Goal: Complete application form: Complete application form

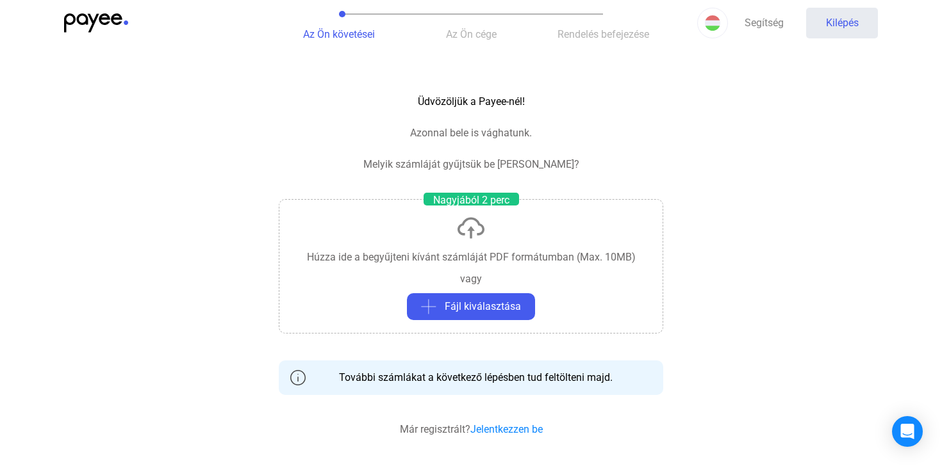
scroll to position [26, 0]
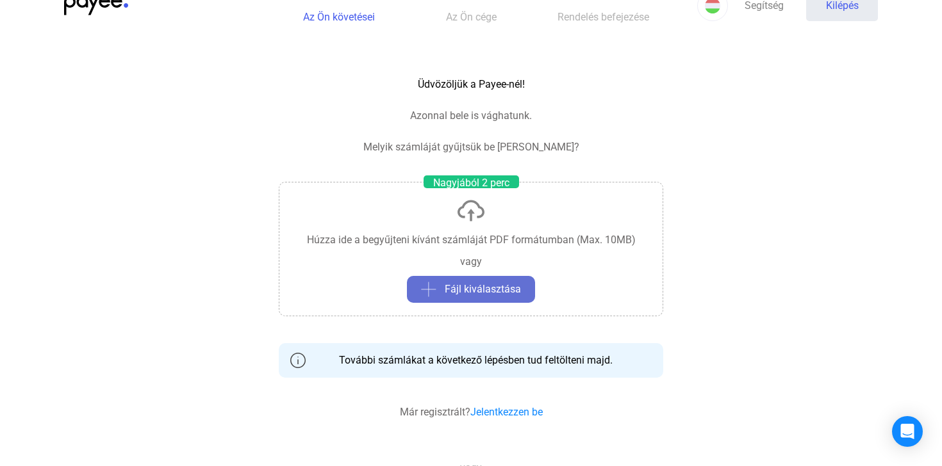
click at [476, 284] on font "Fájl kiválasztása" at bounding box center [483, 289] width 76 height 12
click at [464, 285] on font "Fájl kiválasztása" at bounding box center [483, 289] width 76 height 12
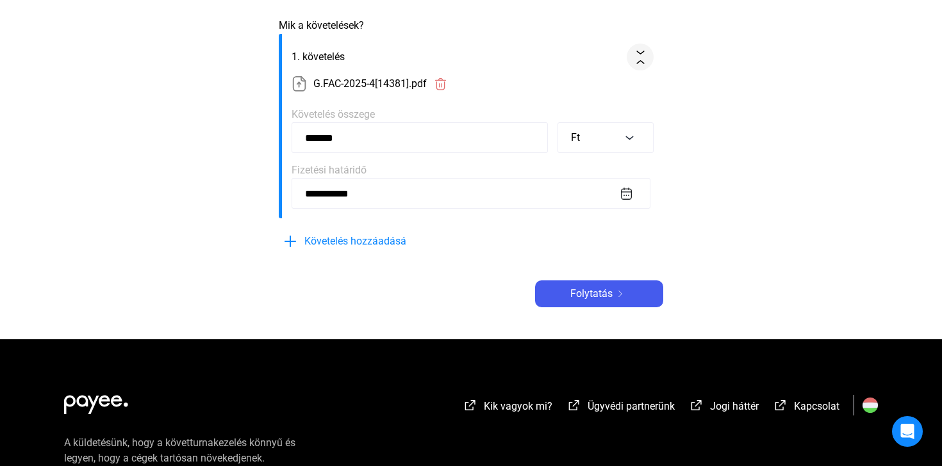
scroll to position [271, 0]
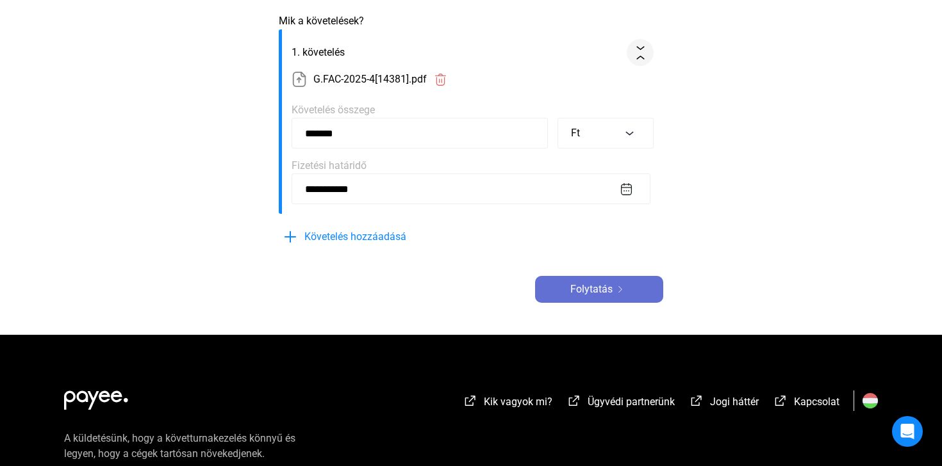
click at [591, 295] on font "Folytatás" at bounding box center [591, 289] width 42 height 12
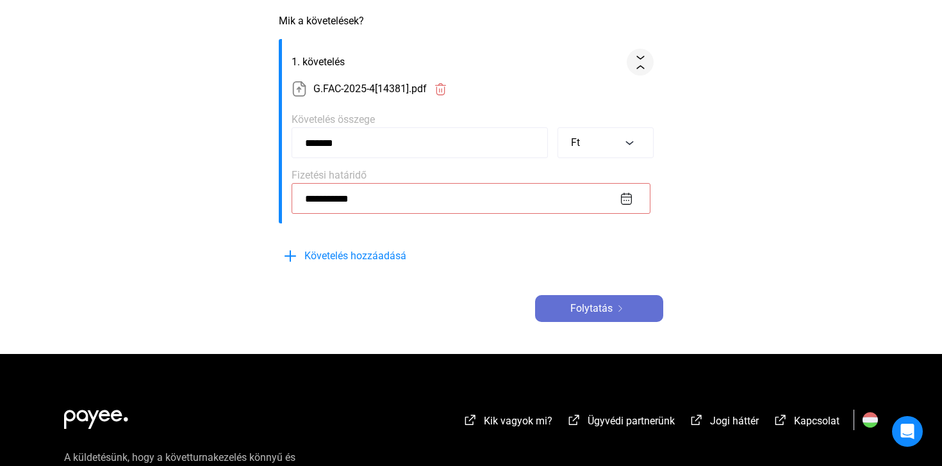
click at [595, 315] on font "Folytatás" at bounding box center [591, 308] width 42 height 12
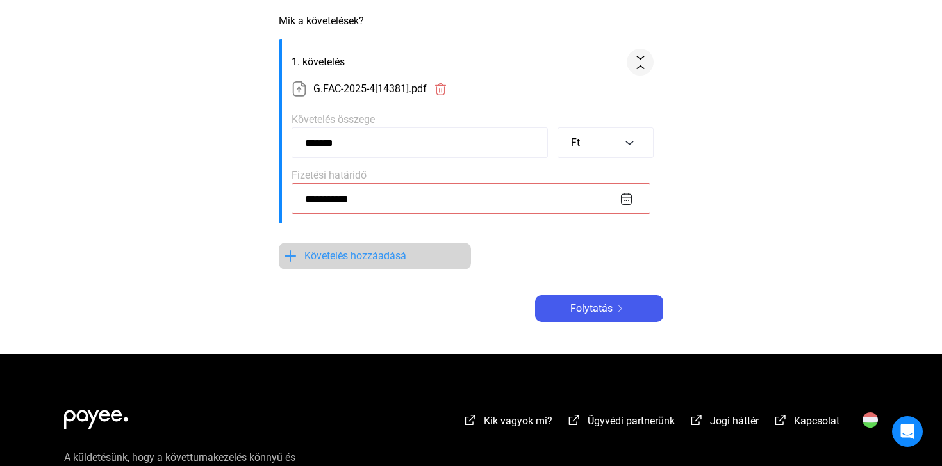
click at [383, 262] on font "Követelés hozzáadásá" at bounding box center [355, 256] width 102 height 12
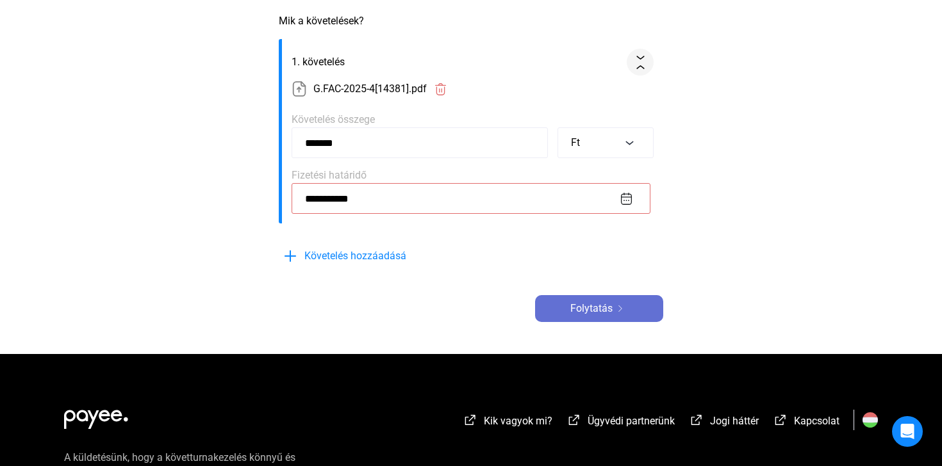
click at [578, 315] on font "Folytatás" at bounding box center [591, 308] width 42 height 12
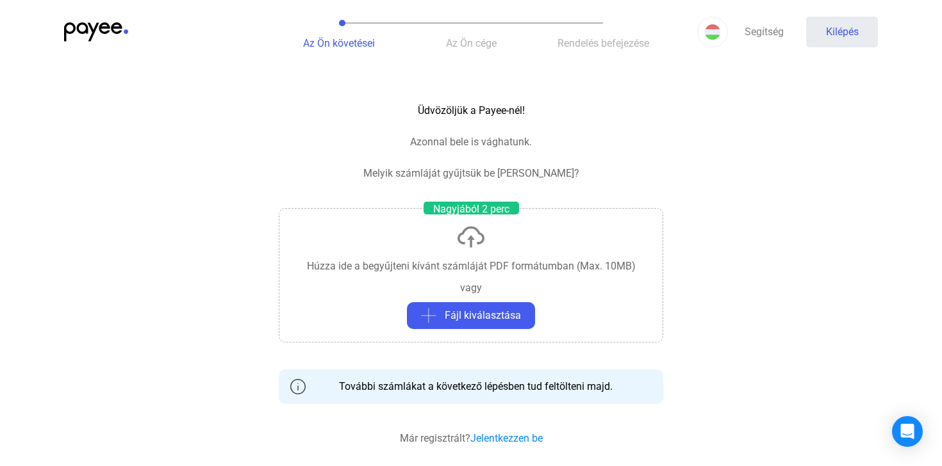
click at [470, 235] on img at bounding box center [471, 237] width 31 height 31
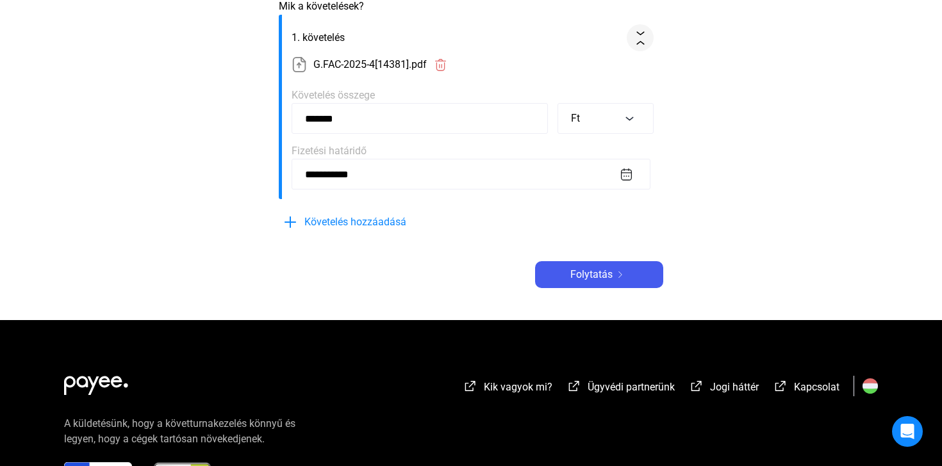
scroll to position [288, 0]
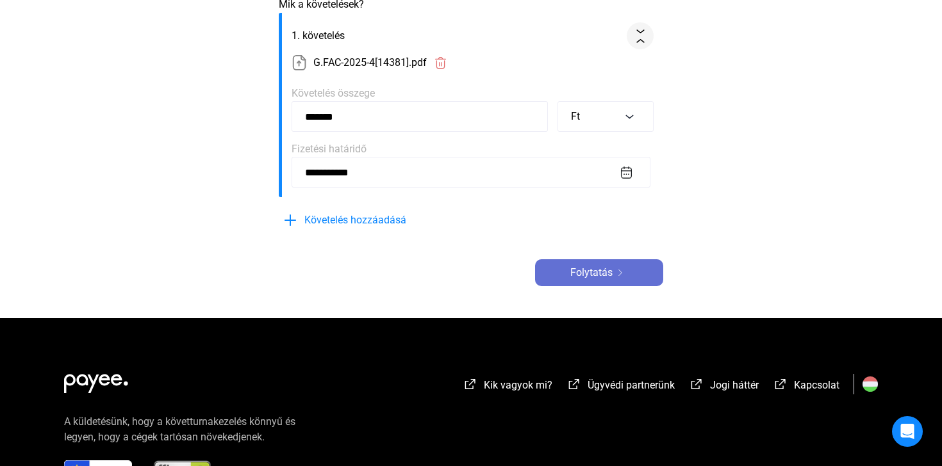
click at [592, 279] on font "Folytatás" at bounding box center [591, 273] width 42 height 12
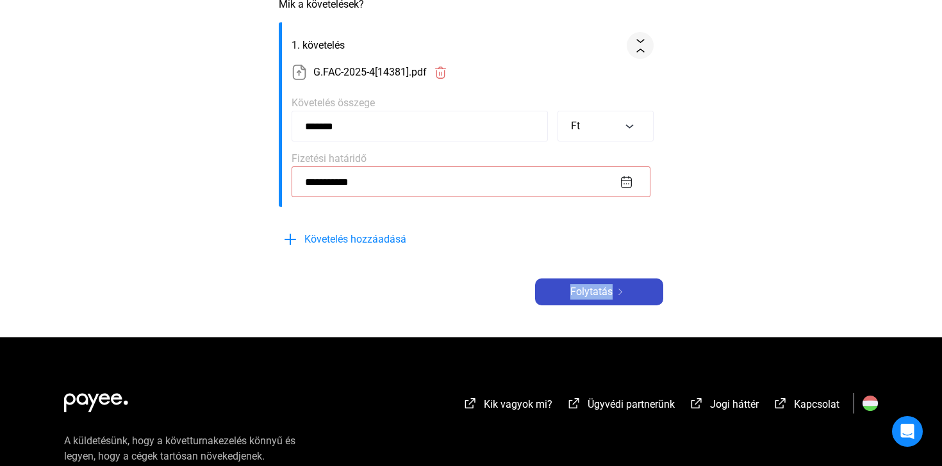
click at [592, 287] on div "**********" at bounding box center [471, 56] width 384 height 497
click at [580, 298] on font "Folytatás" at bounding box center [591, 292] width 42 height 12
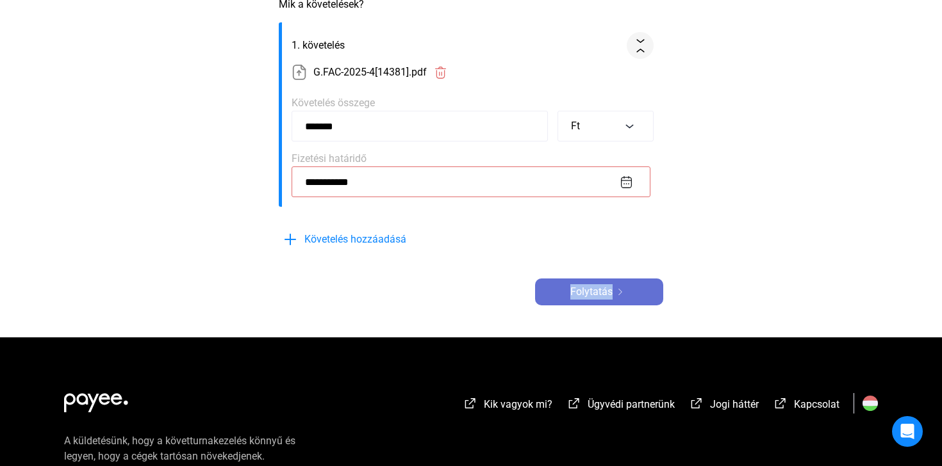
click at [620, 295] on img at bounding box center [620, 292] width 15 height 6
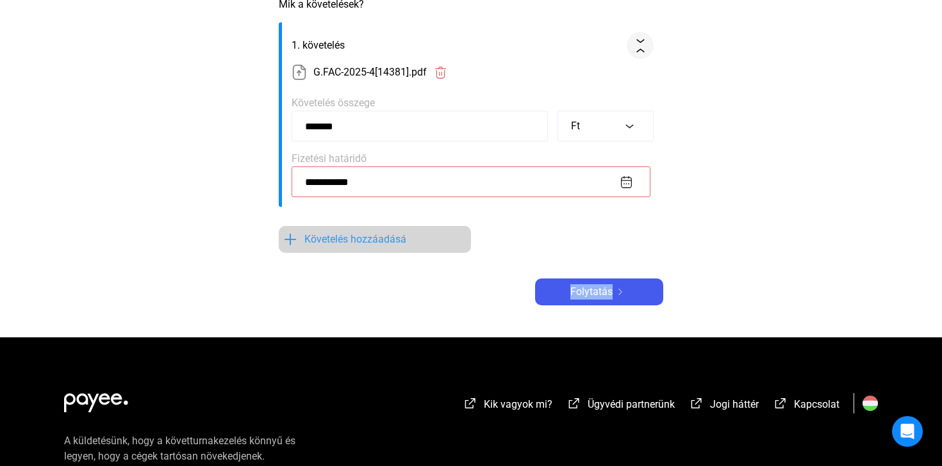
click at [387, 245] on font "Követelés hozzáadásá" at bounding box center [355, 239] width 102 height 12
click at [290, 247] on img at bounding box center [290, 239] width 15 height 15
click at [299, 80] on img at bounding box center [299, 72] width 15 height 15
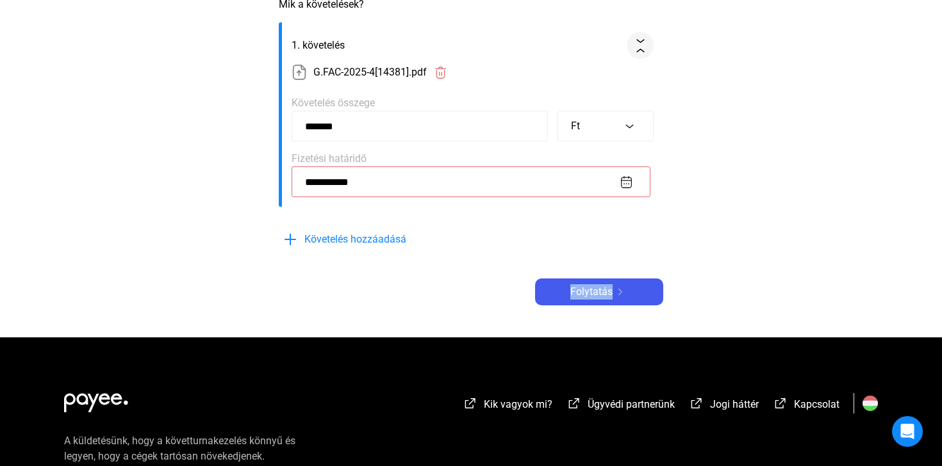
click at [299, 80] on img at bounding box center [299, 72] width 15 height 15
click at [335, 245] on font "Követelés hozzáadásá" at bounding box center [355, 239] width 102 height 12
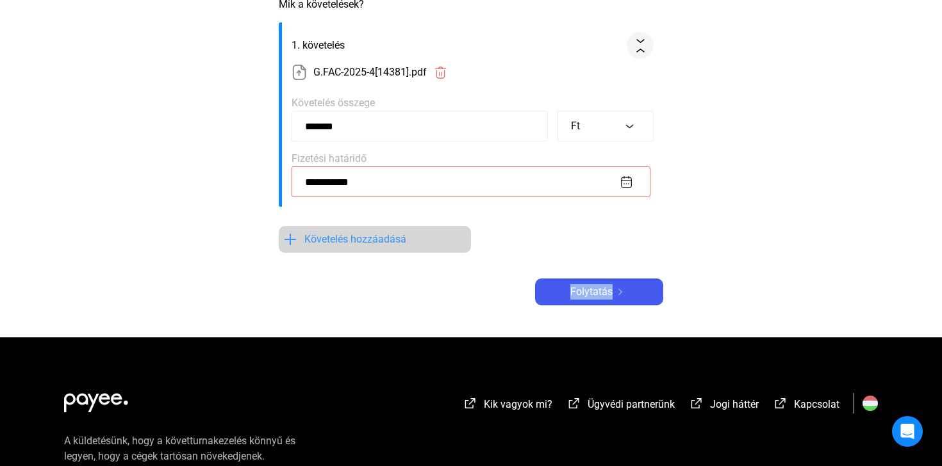
click at [335, 245] on font "Követelés hozzáadásá" at bounding box center [355, 239] width 102 height 12
click at [393, 245] on font "Követelés hozzáadásá" at bounding box center [355, 239] width 102 height 12
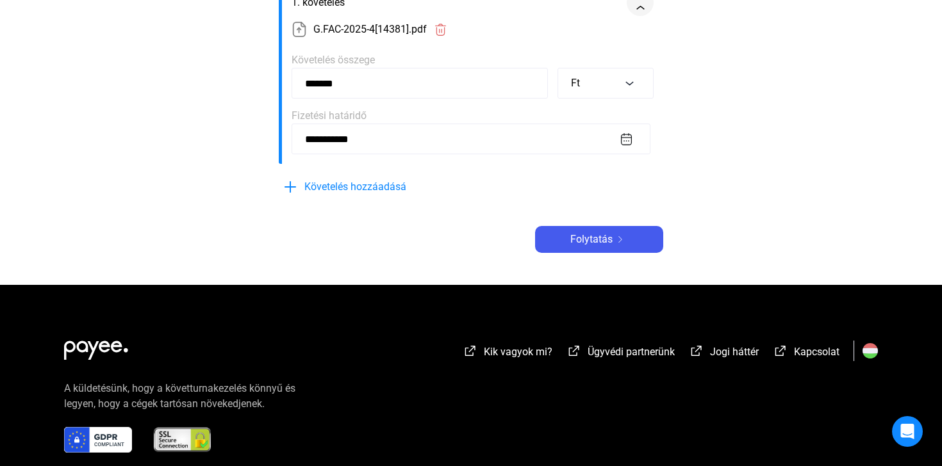
scroll to position [408, 0]
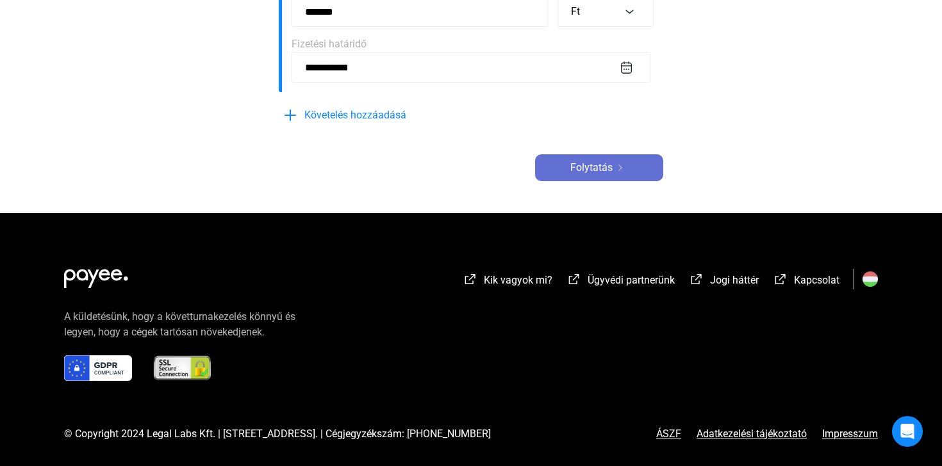
click at [598, 167] on font "Folytatás" at bounding box center [591, 167] width 42 height 12
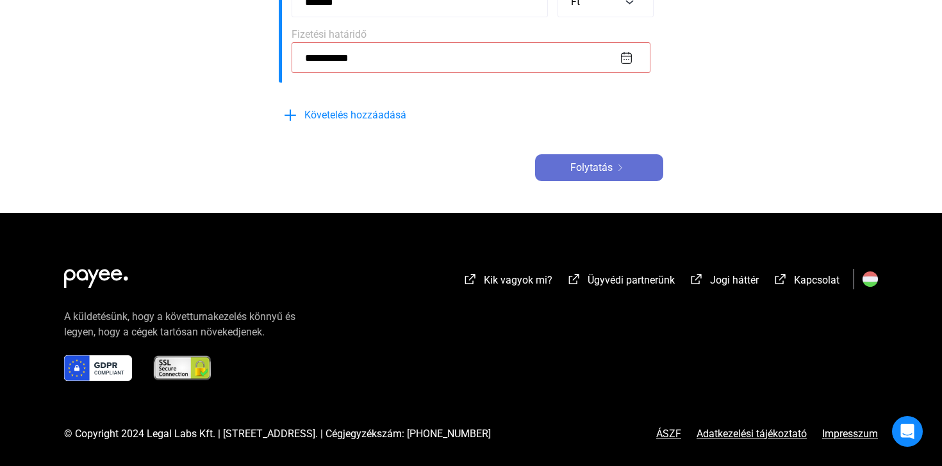
click at [597, 174] on font "Folytatás" at bounding box center [591, 167] width 42 height 12
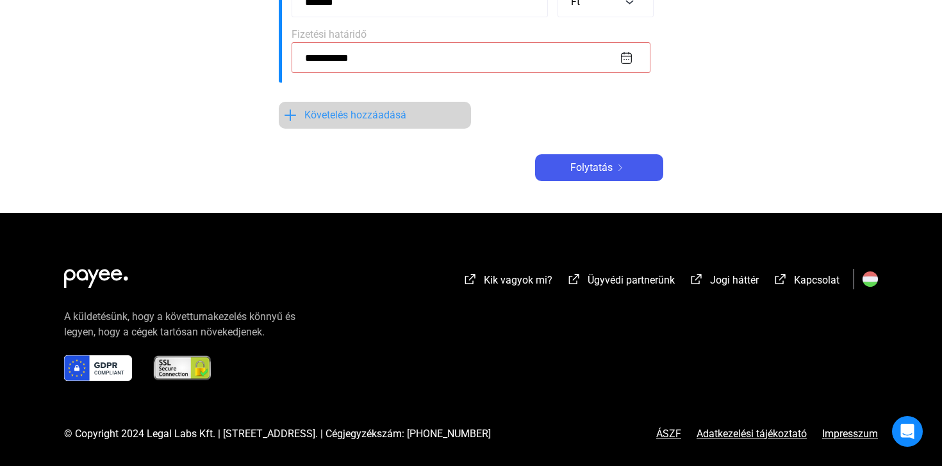
click at [391, 121] on font "Követelés hozzáadásá" at bounding box center [355, 115] width 102 height 12
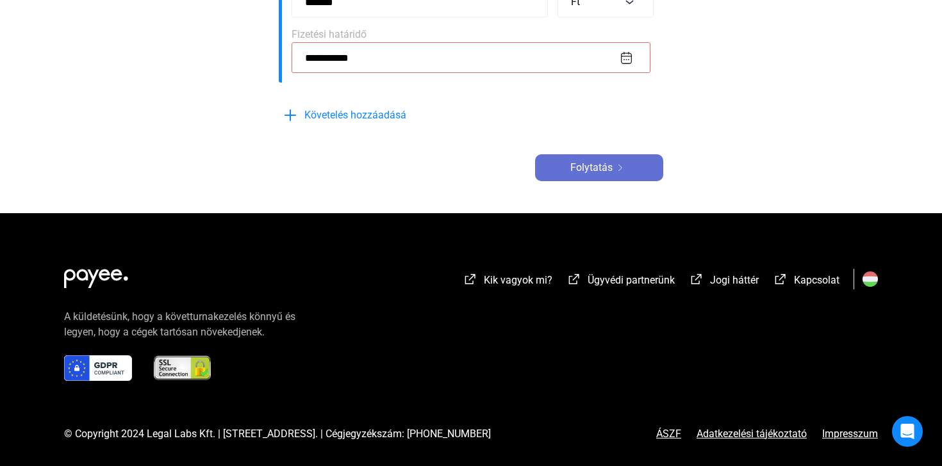
click at [606, 174] on font "Folytatás" at bounding box center [591, 167] width 42 height 12
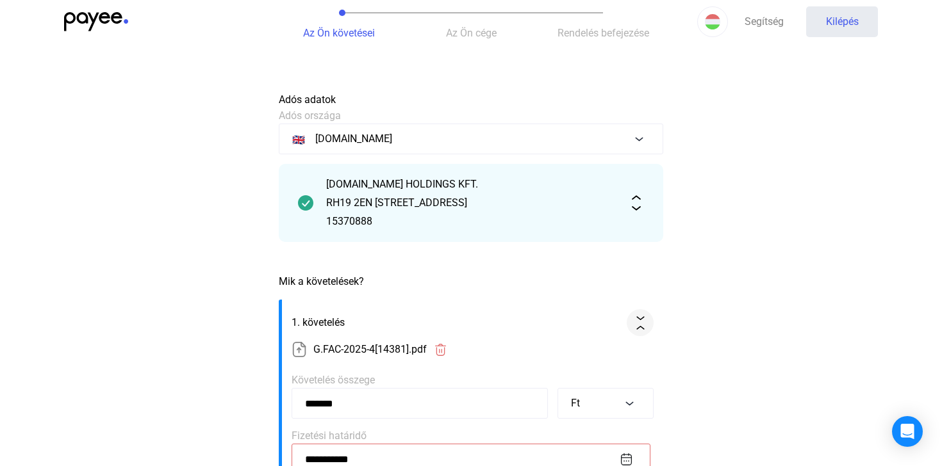
scroll to position [0, 0]
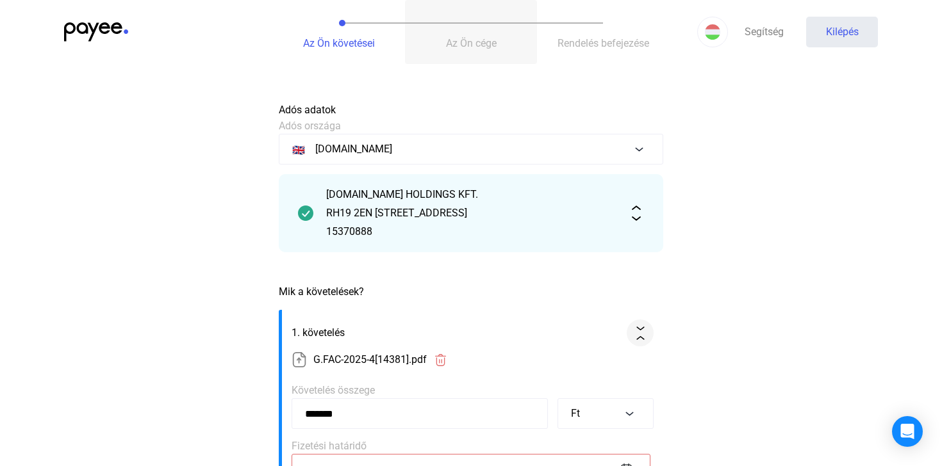
click at [466, 44] on font "Az Ön cége" at bounding box center [471, 43] width 51 height 12
click at [637, 221] on img at bounding box center [636, 213] width 15 height 15
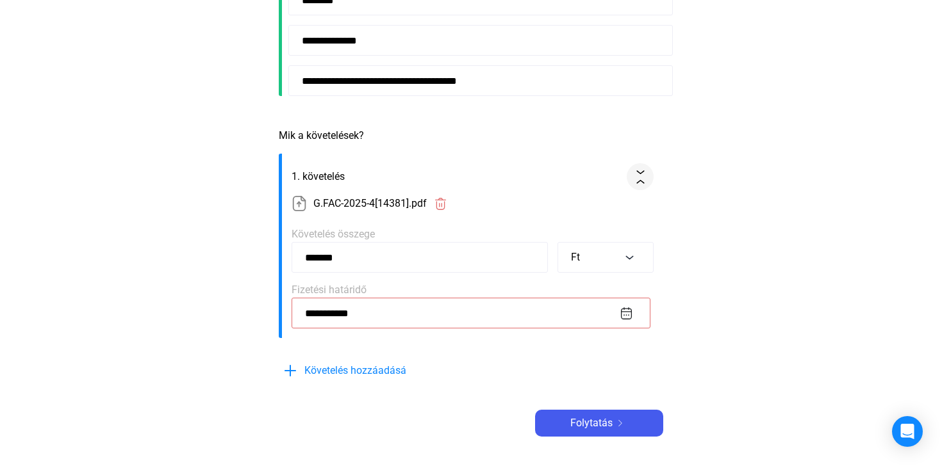
scroll to position [381, 0]
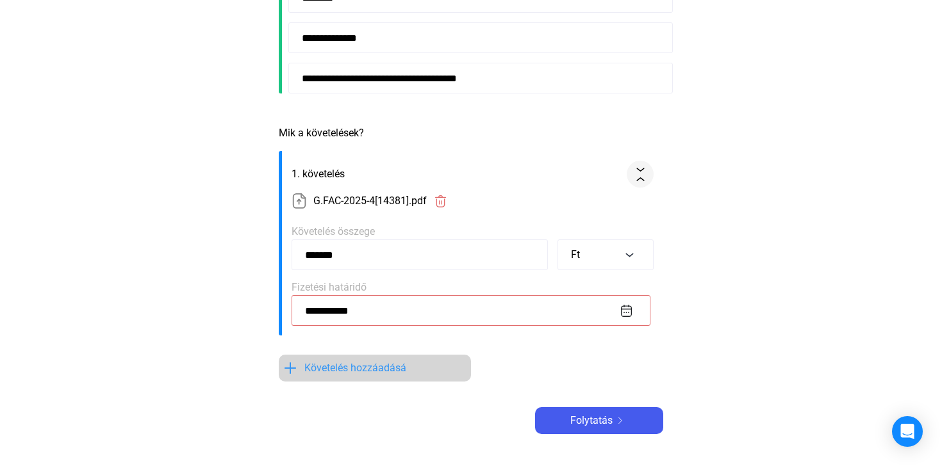
click at [346, 368] on font "Követelés hozzáadásá" at bounding box center [355, 368] width 102 height 12
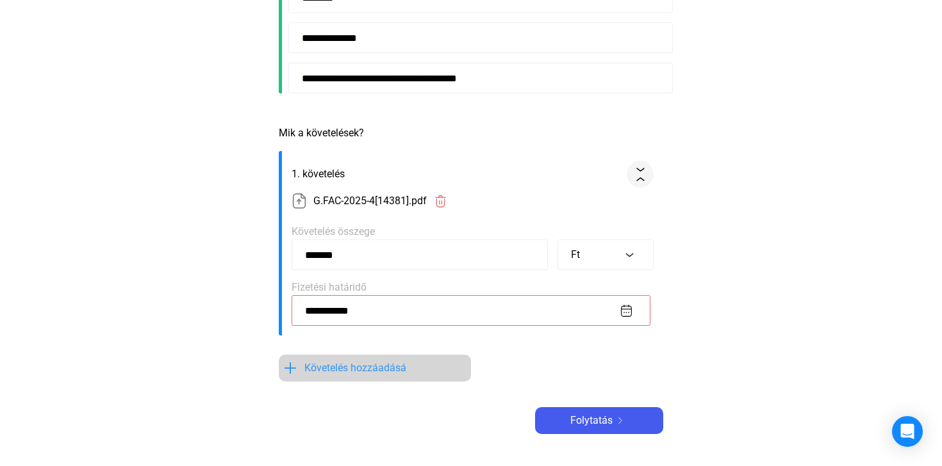
click at [346, 368] on font "Követelés hozzáadásá" at bounding box center [355, 368] width 102 height 12
click at [290, 368] on img at bounding box center [290, 368] width 15 height 15
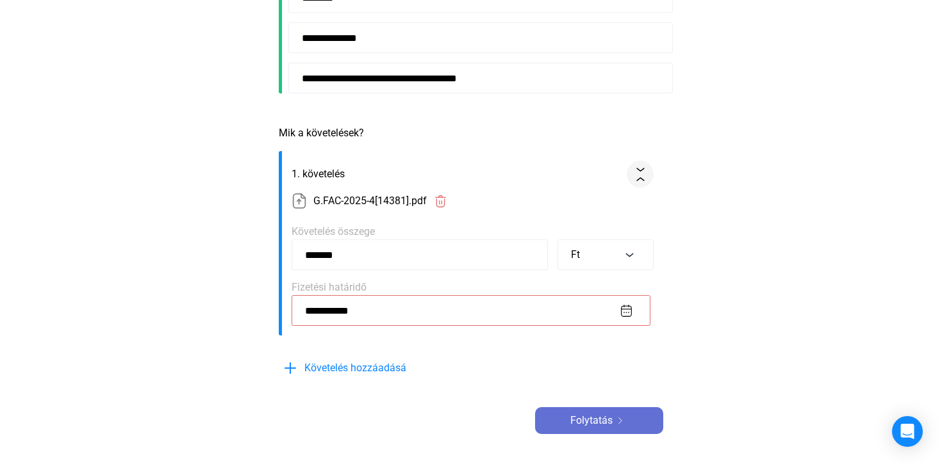
click at [588, 422] on font "Folytatás" at bounding box center [591, 421] width 42 height 12
click at [618, 419] on img at bounding box center [620, 421] width 15 height 6
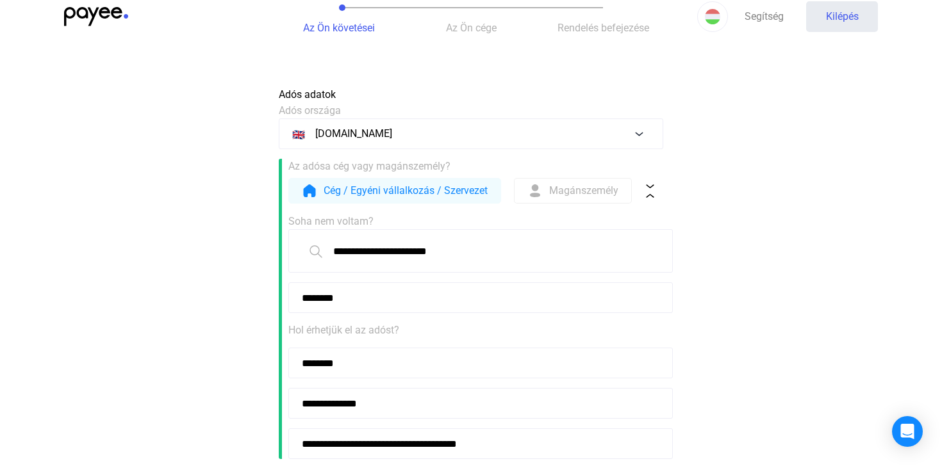
scroll to position [24, 0]
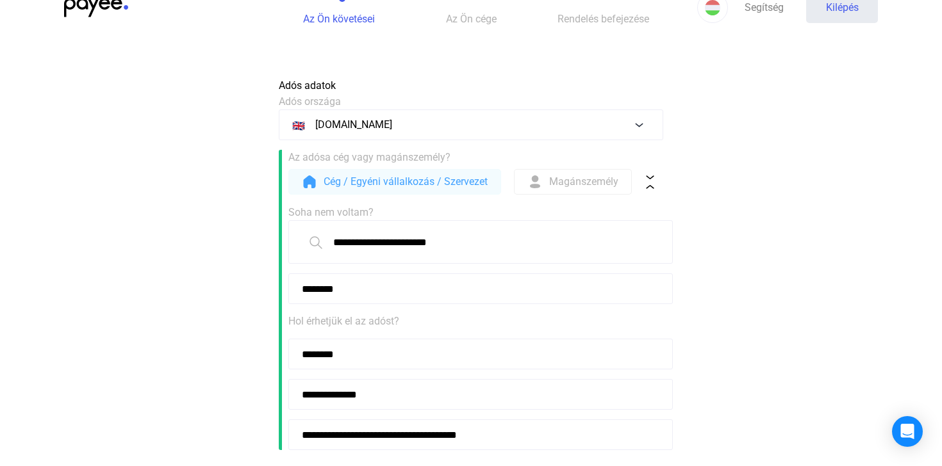
click at [335, 181] on font "Cég / Egyéni vállalkozás / Szervezet" at bounding box center [406, 182] width 164 height 12
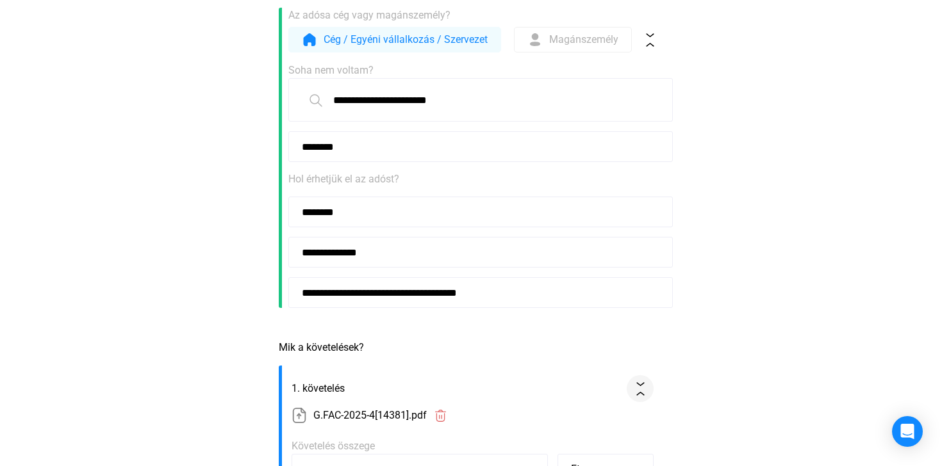
scroll to position [0, 0]
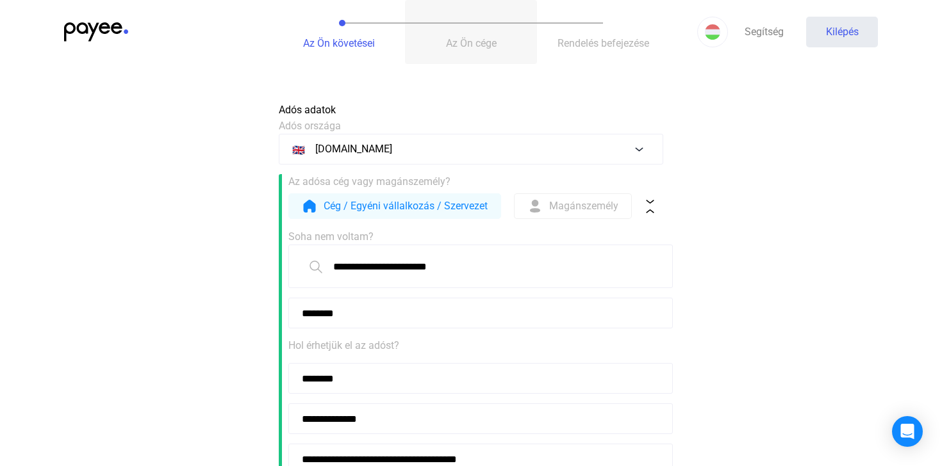
click at [478, 43] on font "Az Ön cége" at bounding box center [471, 43] width 51 height 12
click at [588, 40] on font "Rendelés befejezése" at bounding box center [603, 43] width 92 height 12
click at [758, 31] on font "Segítség" at bounding box center [764, 32] width 39 height 12
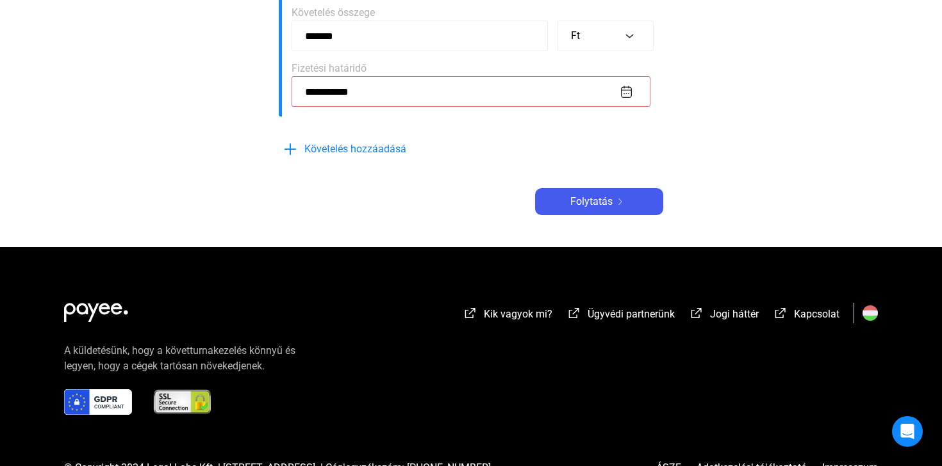
scroll to position [598, 0]
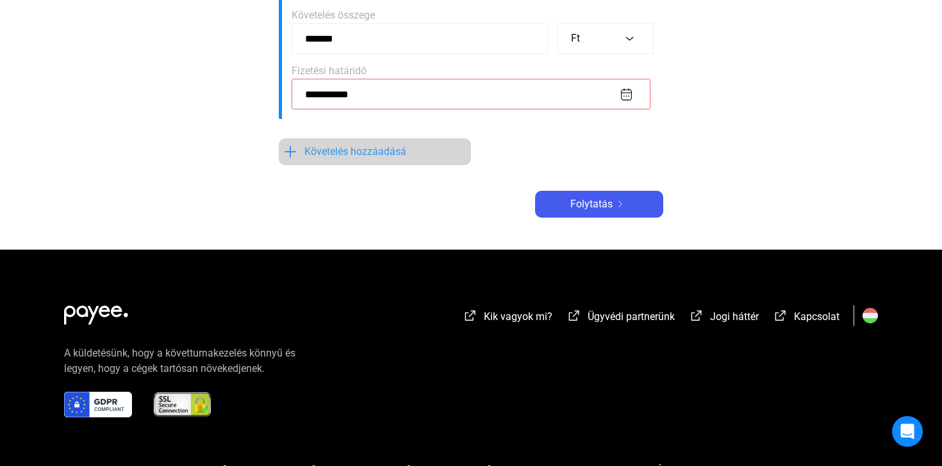
click at [377, 153] on font "Követelés hozzáadásá" at bounding box center [355, 151] width 102 height 12
click at [329, 150] on font "Követelés hozzáadásá" at bounding box center [355, 151] width 102 height 12
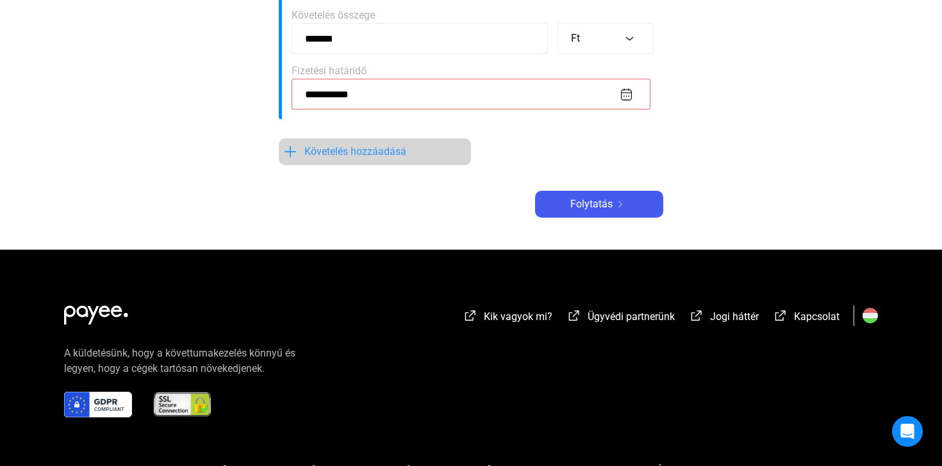
click at [329, 150] on font "Követelés hozzáadásá" at bounding box center [355, 151] width 102 height 12
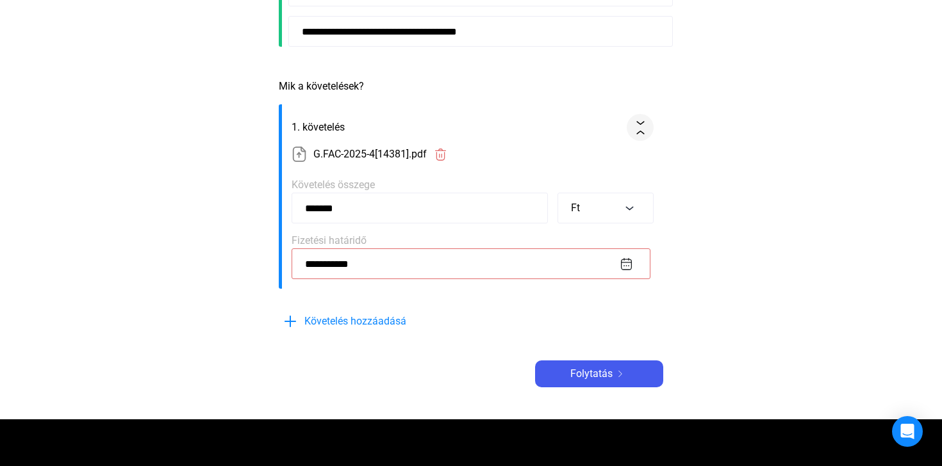
scroll to position [431, 0]
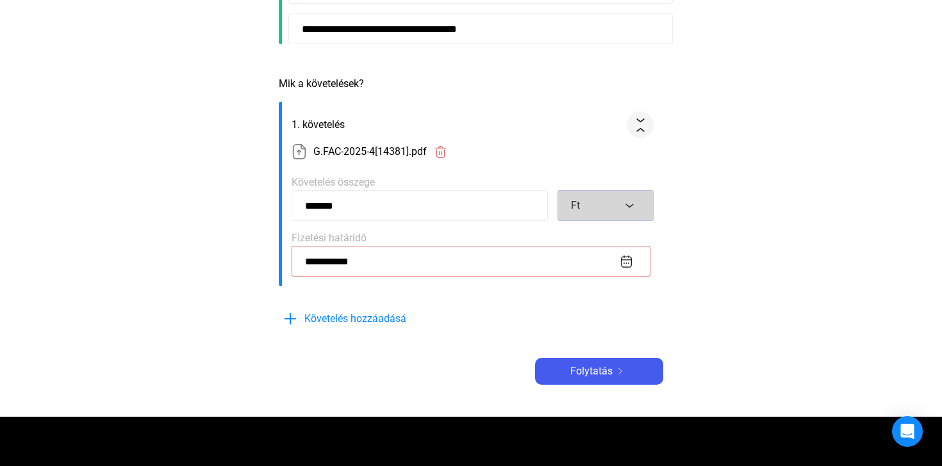
click at [630, 206] on button "Ft" at bounding box center [605, 205] width 96 height 31
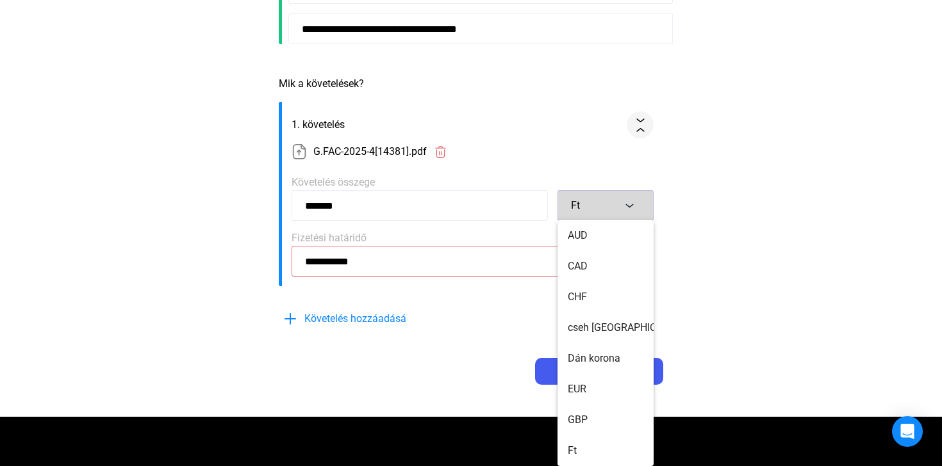
click at [630, 206] on div at bounding box center [471, 233] width 942 height 466
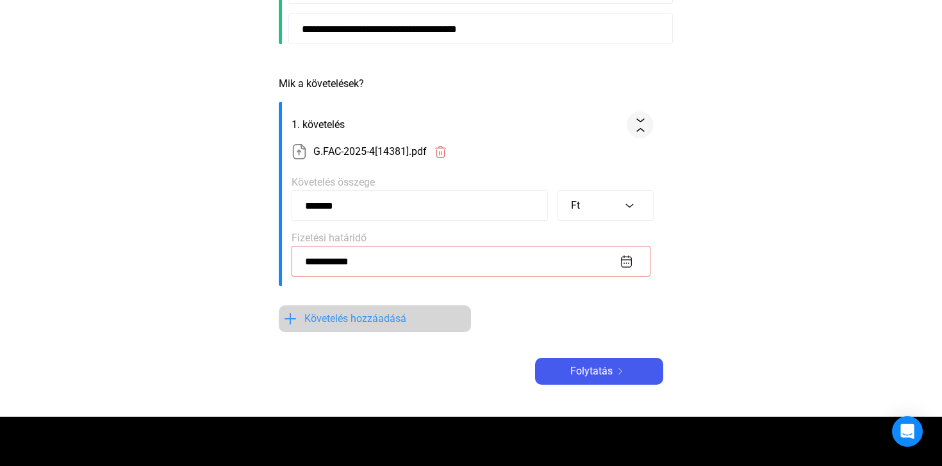
click at [340, 317] on font "Követelés hozzáadásá" at bounding box center [355, 319] width 102 height 12
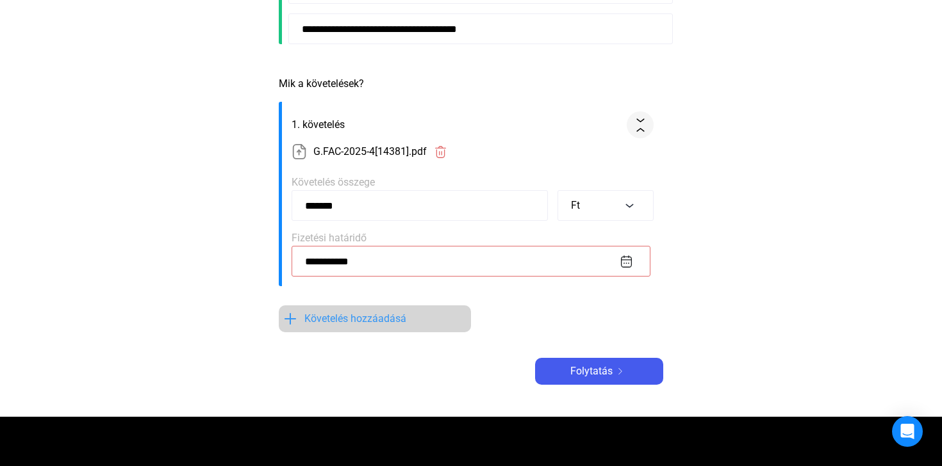
click at [340, 317] on font "Követelés hozzáadásá" at bounding box center [355, 319] width 102 height 12
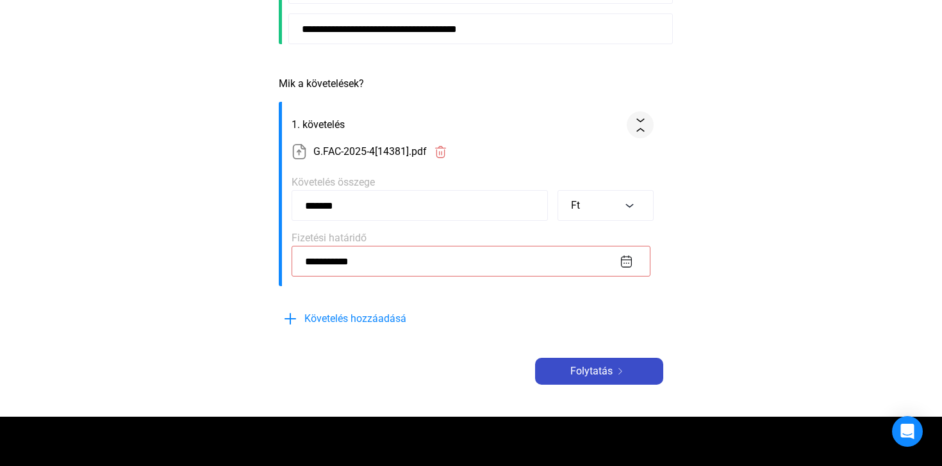
click at [587, 372] on font "Folytatás" at bounding box center [591, 371] width 42 height 12
click at [595, 372] on font "Folytatás" at bounding box center [591, 371] width 42 height 12
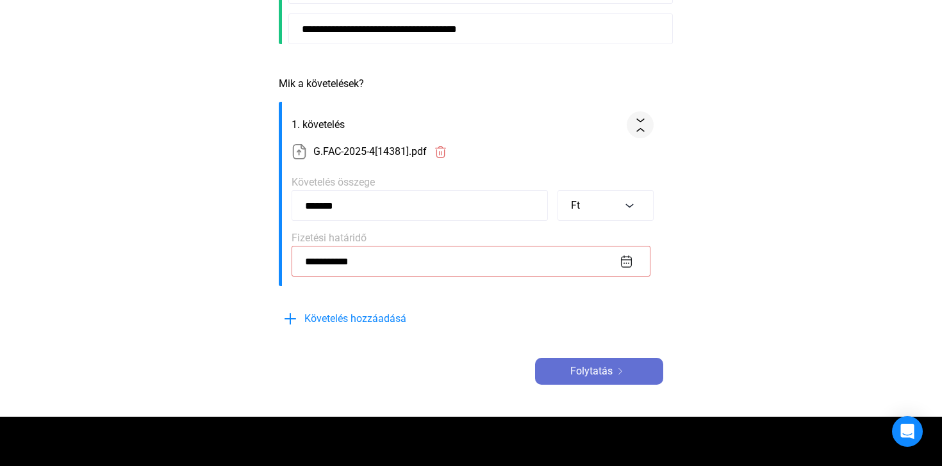
click at [595, 372] on font "Folytatás" at bounding box center [591, 371] width 42 height 12
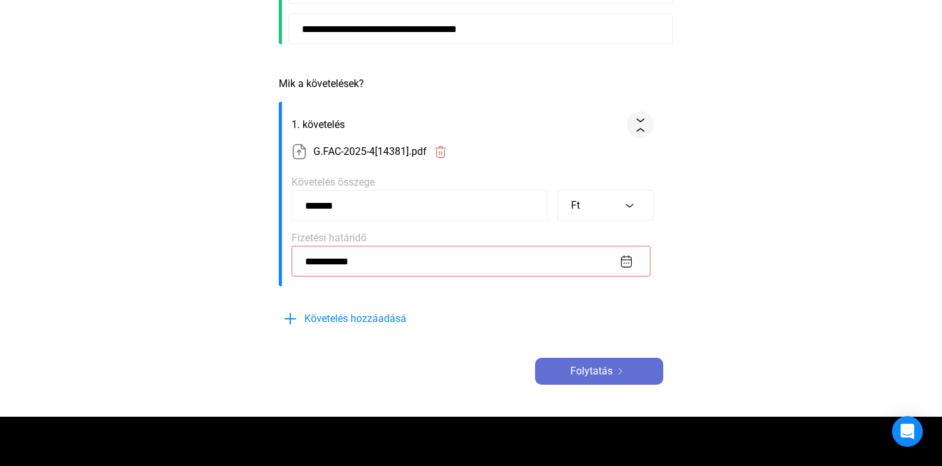
click at [595, 372] on font "Folytatás" at bounding box center [591, 371] width 42 height 12
click at [299, 151] on img at bounding box center [299, 151] width 15 height 15
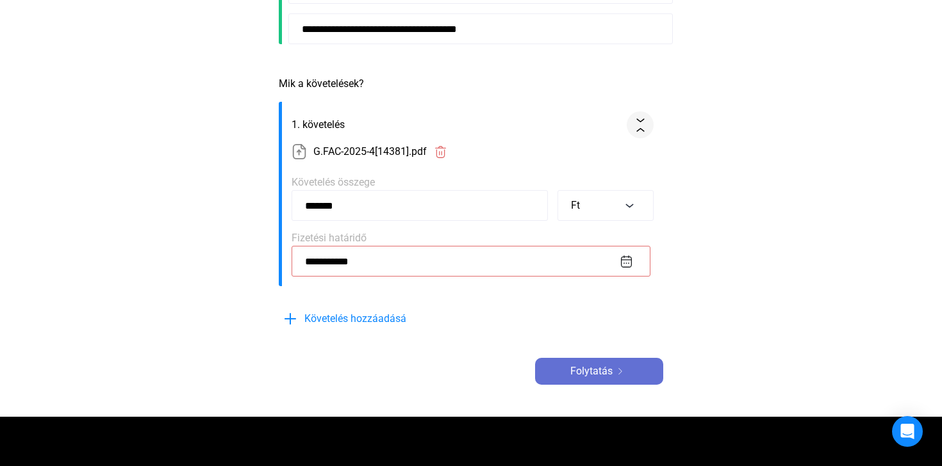
click at [590, 370] on font "Folytatás" at bounding box center [591, 371] width 42 height 12
click at [589, 369] on font "Folytatás" at bounding box center [591, 371] width 42 height 12
click at [588, 368] on font "Folytatás" at bounding box center [591, 371] width 42 height 12
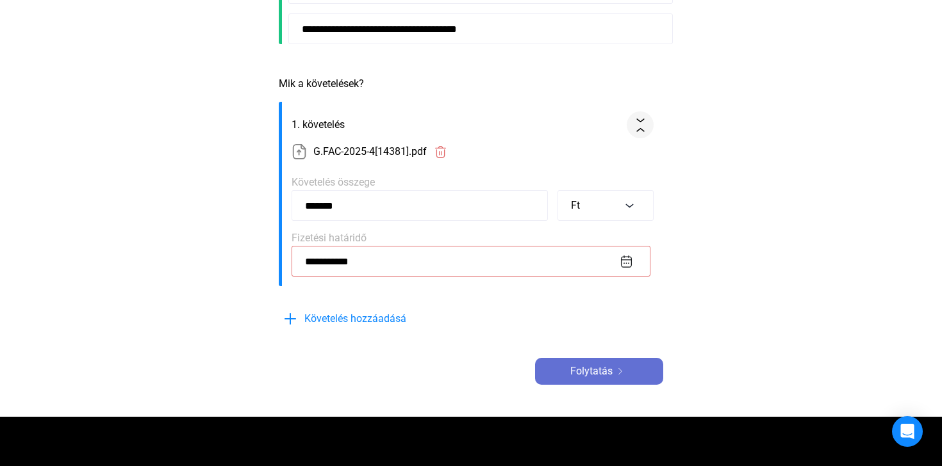
click at [588, 368] on font "Folytatás" at bounding box center [591, 371] width 42 height 12
click at [599, 367] on font "Folytatás" at bounding box center [591, 371] width 42 height 12
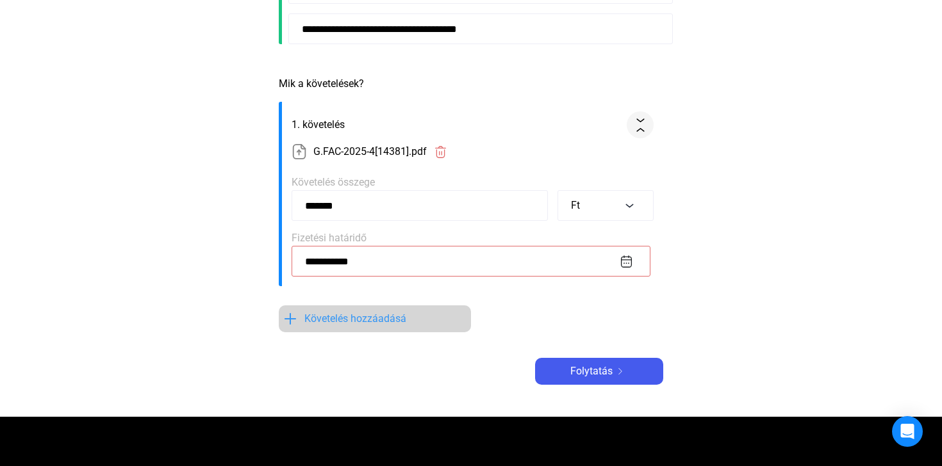
click at [356, 319] on font "Követelés hozzáadásá" at bounding box center [355, 319] width 102 height 12
click at [291, 315] on img at bounding box center [290, 318] width 15 height 15
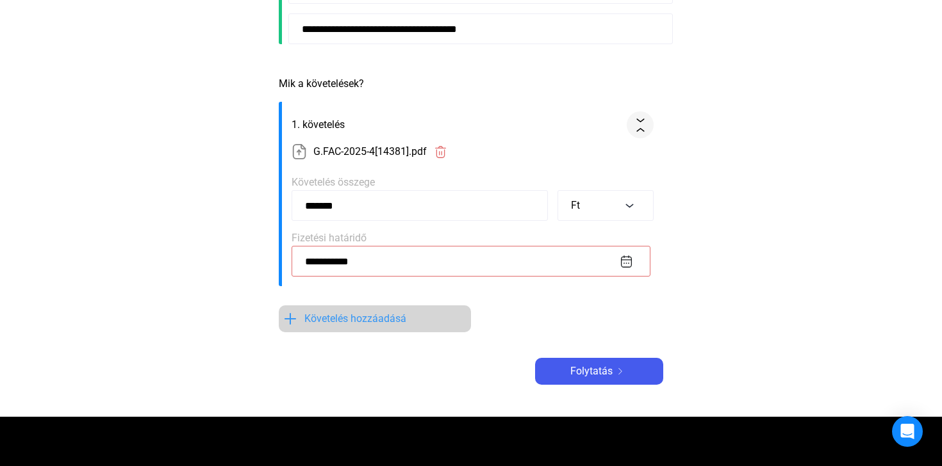
click at [291, 315] on img at bounding box center [290, 318] width 15 height 15
click at [341, 317] on font "Követelés hozzáadásá" at bounding box center [355, 319] width 102 height 12
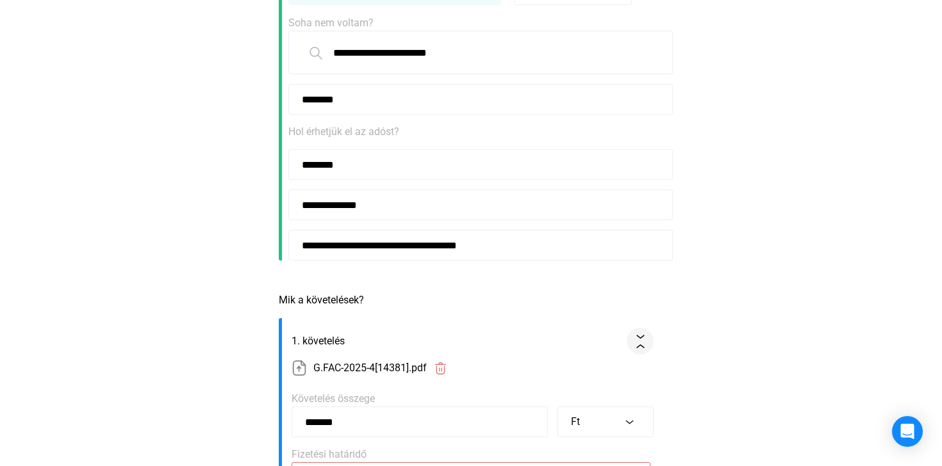
scroll to position [0, 0]
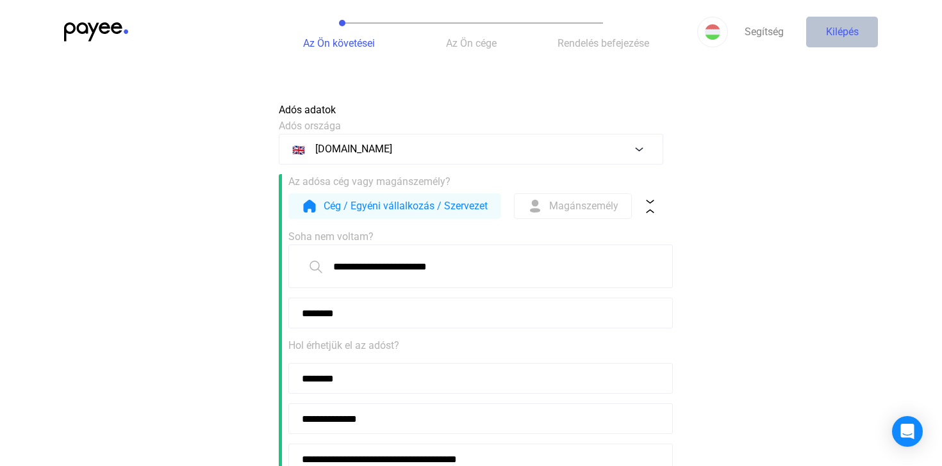
click at [827, 29] on font "Kilépés" at bounding box center [842, 32] width 33 height 12
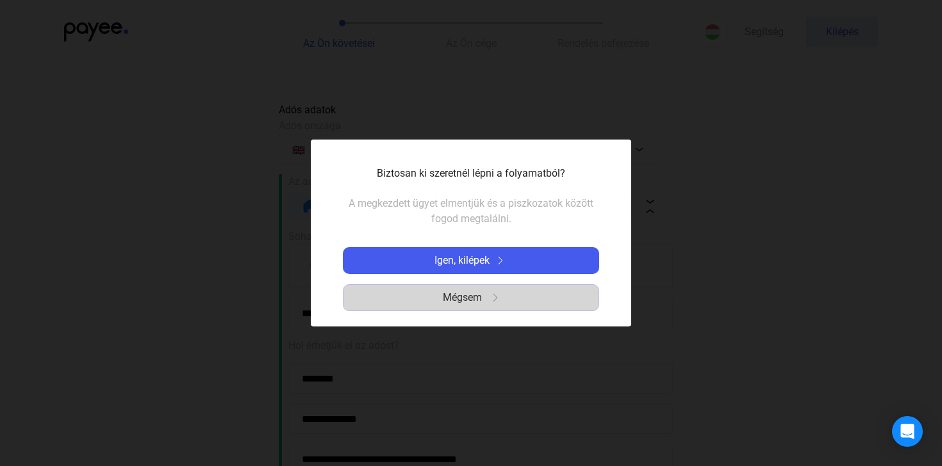
click at [462, 299] on font "Mégsem" at bounding box center [462, 298] width 39 height 12
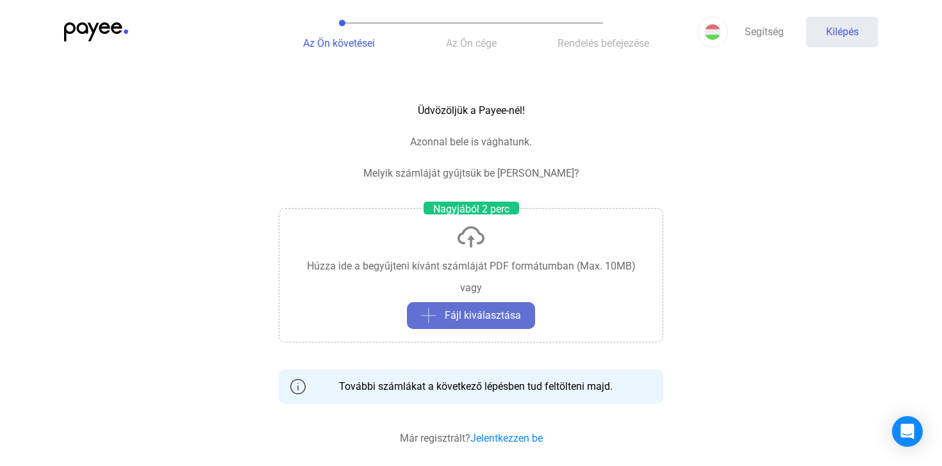
click at [484, 317] on font "Fájl kiválasztása" at bounding box center [483, 316] width 76 height 12
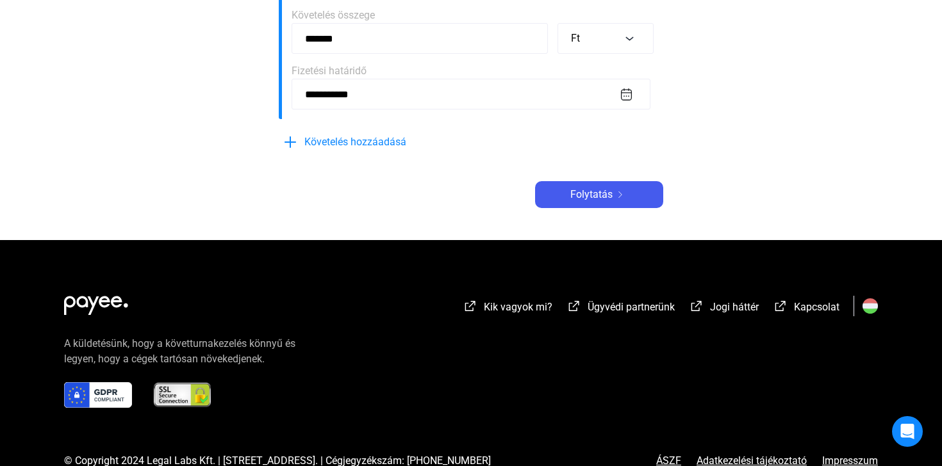
scroll to position [370, 0]
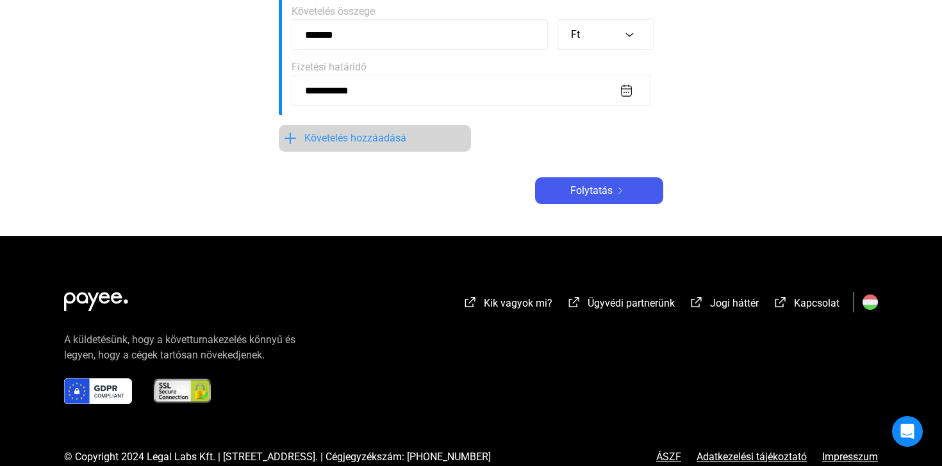
click at [370, 144] on font "Követelés hozzáadásá" at bounding box center [355, 138] width 102 height 12
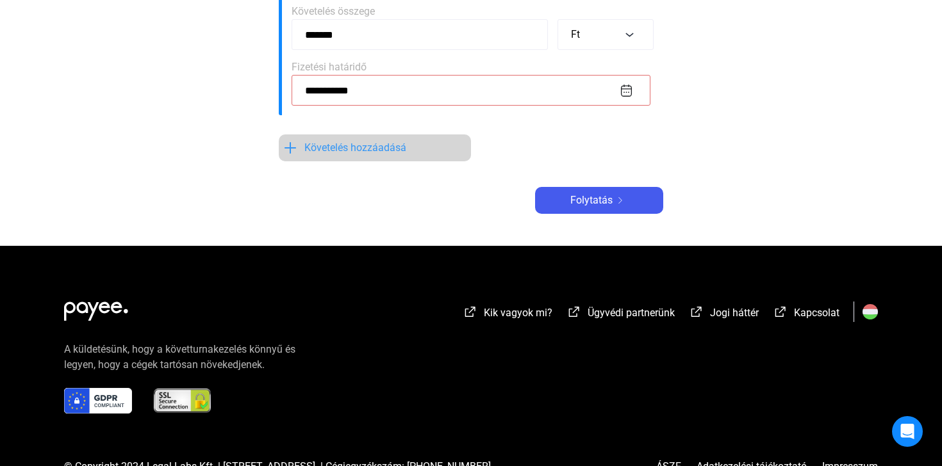
click at [374, 154] on font "Követelés hozzáadásá" at bounding box center [355, 148] width 102 height 12
click at [624, 106] on input "**********" at bounding box center [471, 90] width 359 height 31
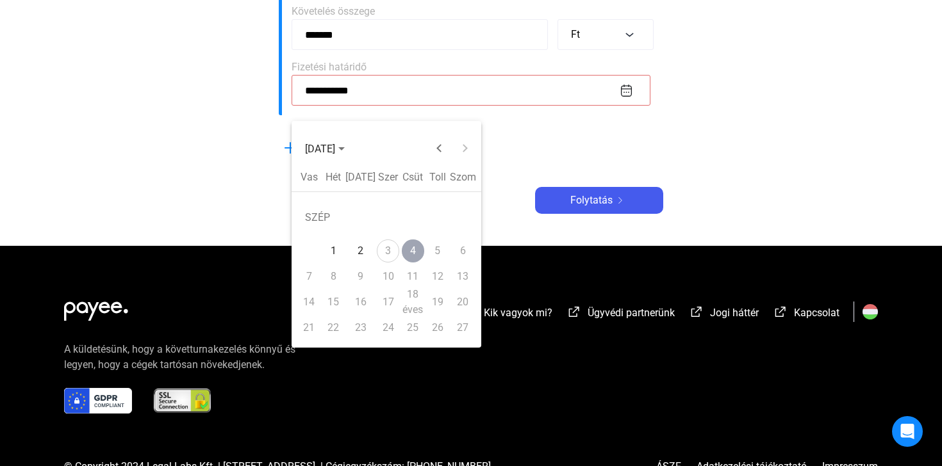
click at [385, 249] on font "3" at bounding box center [388, 251] width 6 height 12
click at [437, 251] on font "5" at bounding box center [437, 251] width 6 height 12
click at [441, 254] on div "5" at bounding box center [438, 251] width 22 height 23
click at [437, 252] on font "5" at bounding box center [437, 251] width 6 height 12
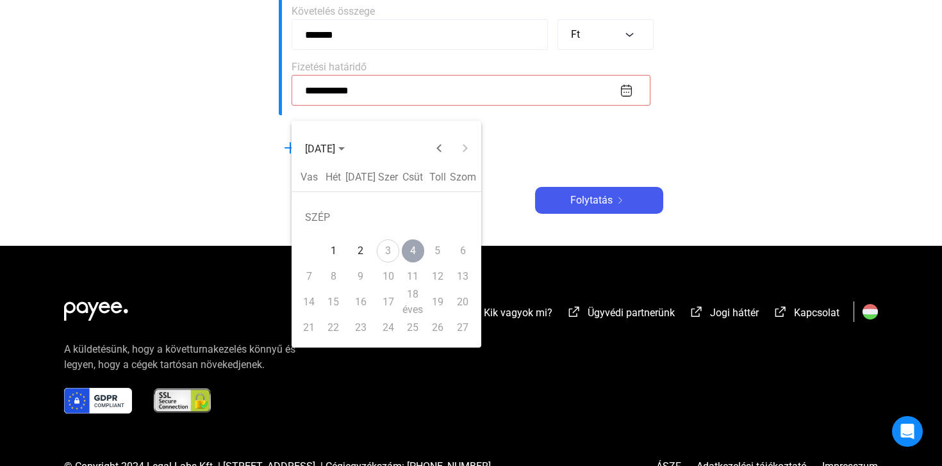
click at [437, 252] on font "5" at bounding box center [437, 251] width 6 height 12
click at [579, 215] on div at bounding box center [471, 233] width 942 height 466
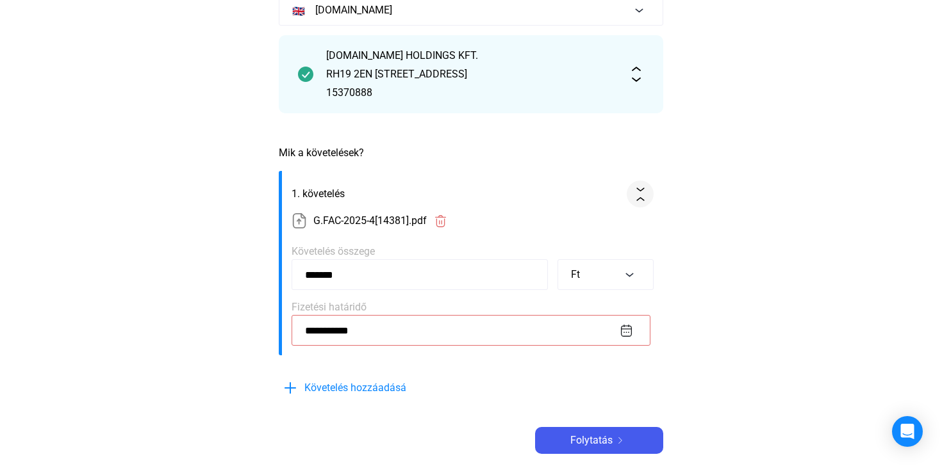
scroll to position [138, 0]
click at [295, 229] on img at bounding box center [299, 221] width 15 height 15
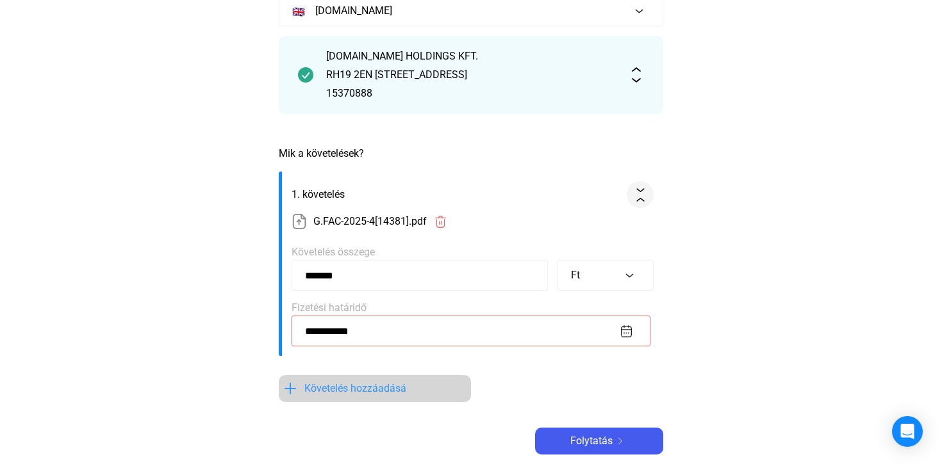
click at [332, 395] on font "Követelés hozzáadásá" at bounding box center [355, 389] width 102 height 12
click at [331, 395] on font "Követelés hozzáadásá" at bounding box center [355, 389] width 102 height 12
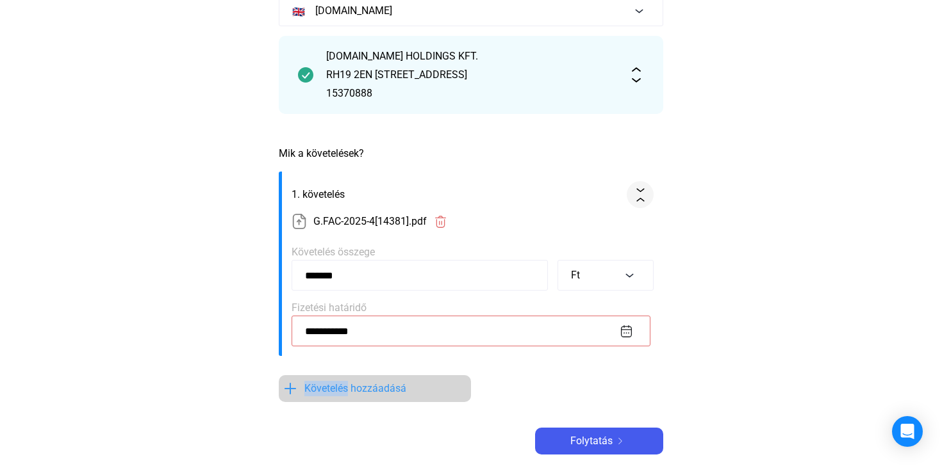
click at [318, 395] on font "Követelés hozzáadásá" at bounding box center [355, 389] width 102 height 12
click at [299, 397] on div "Követelés hozzáadásá" at bounding box center [375, 388] width 185 height 15
click at [354, 395] on font "Követelés hozzáadásá" at bounding box center [355, 389] width 102 height 12
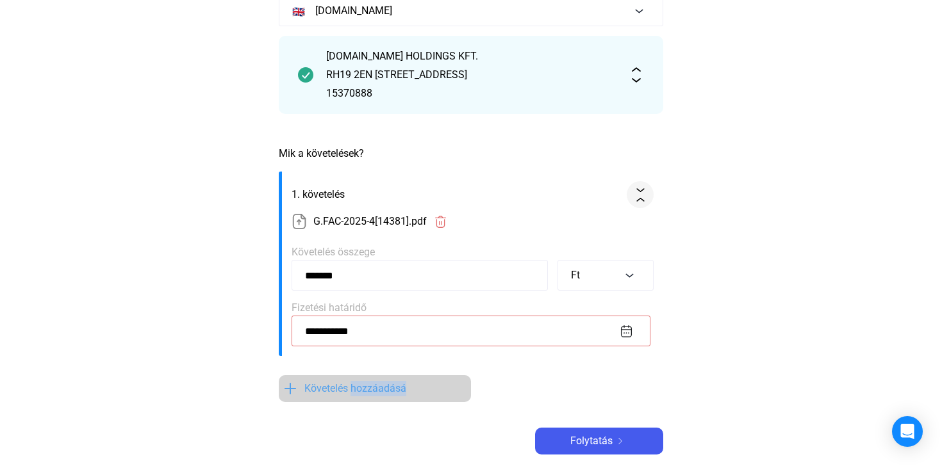
click at [354, 395] on font "Követelés hozzáadásá" at bounding box center [355, 389] width 102 height 12
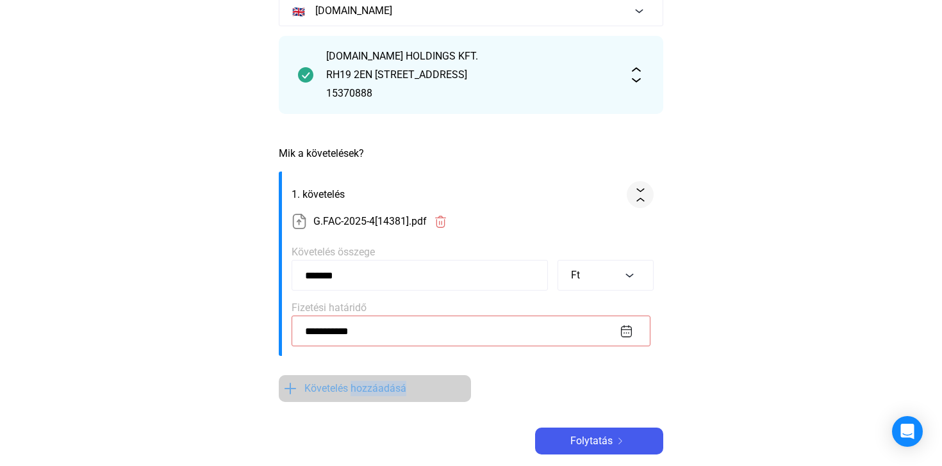
click at [354, 395] on font "Követelés hozzáadásá" at bounding box center [355, 389] width 102 height 12
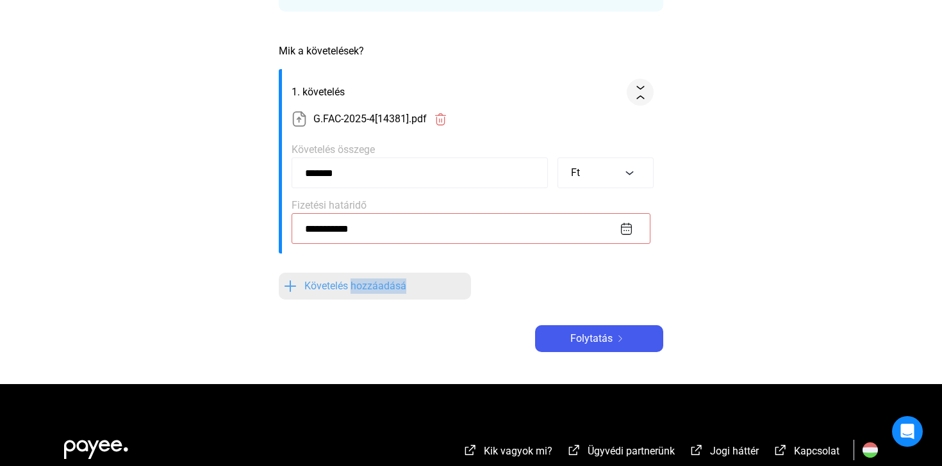
scroll to position [246, 0]
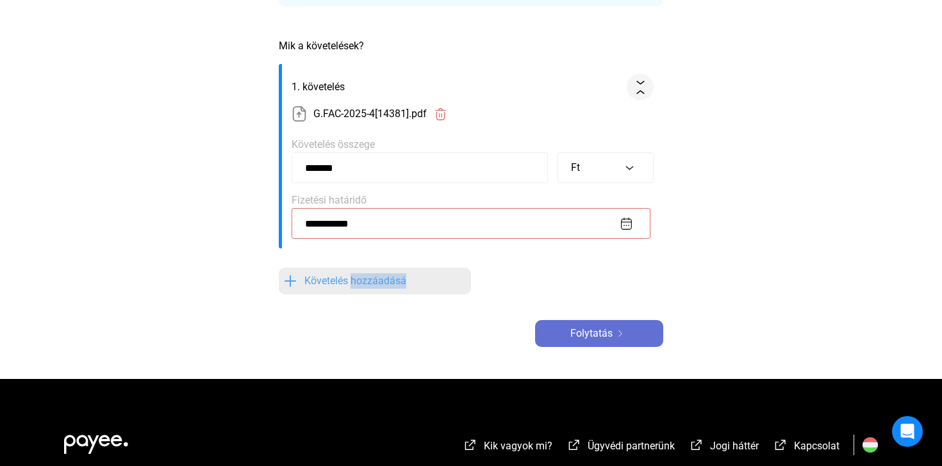
click at [584, 340] on font "Folytatás" at bounding box center [591, 333] width 42 height 12
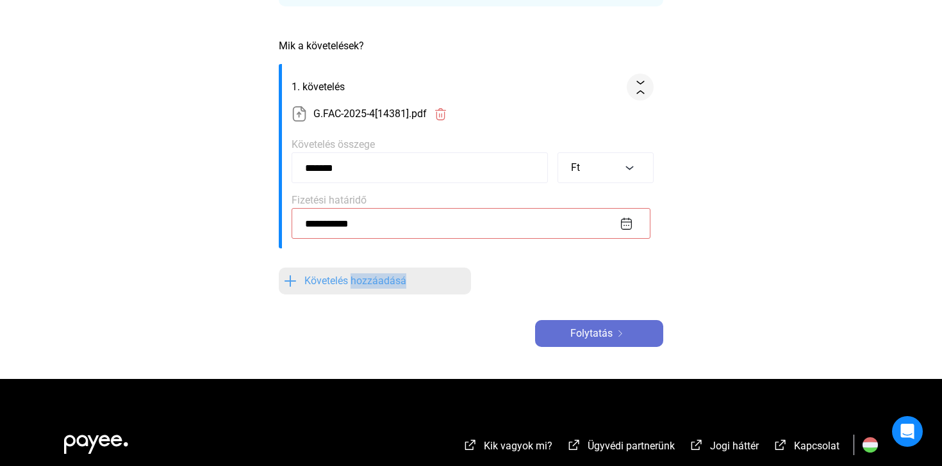
click at [584, 340] on font "Folytatás" at bounding box center [591, 333] width 42 height 12
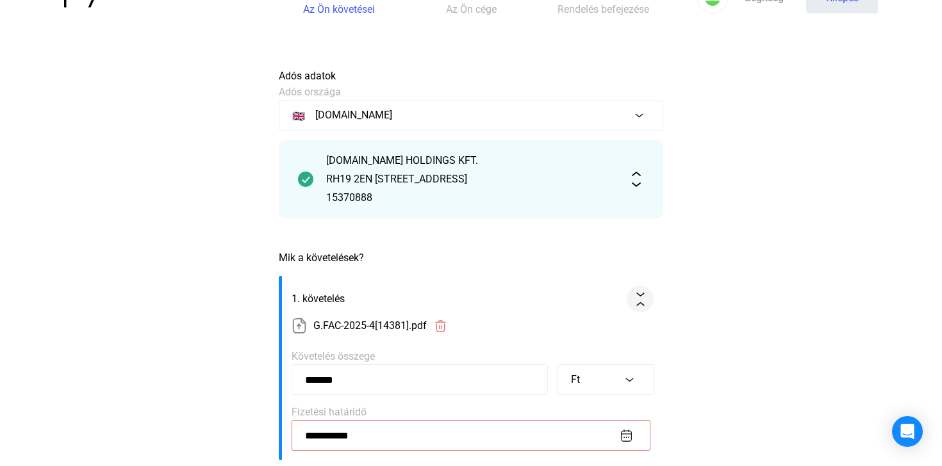
scroll to position [0, 0]
